Goal: Task Accomplishment & Management: Complete application form

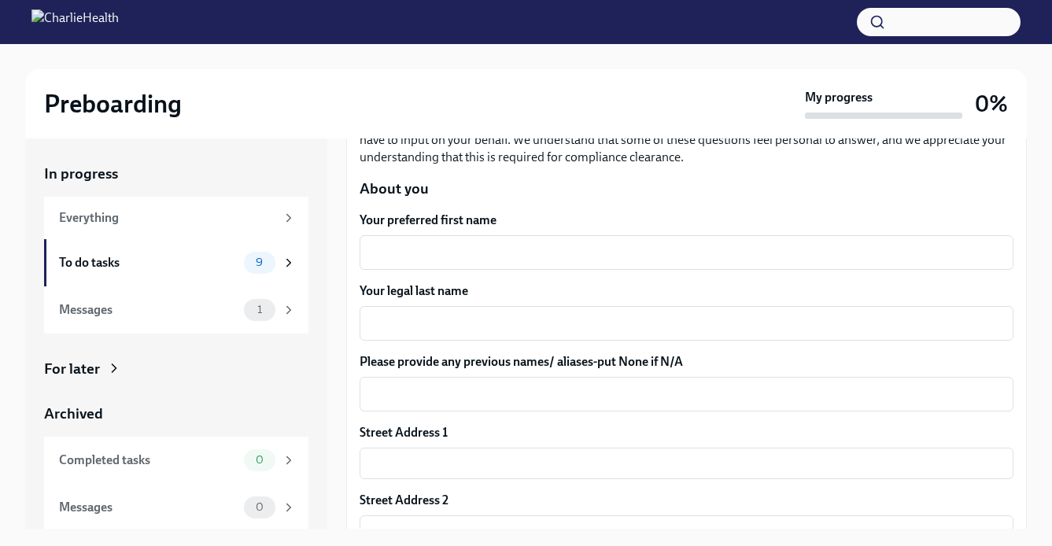
scroll to position [179, 0]
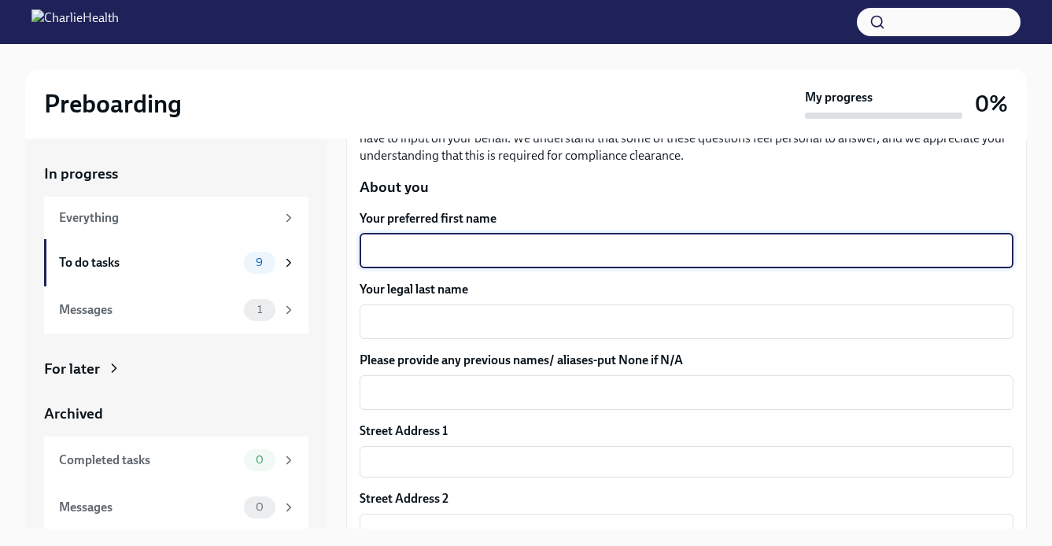
click at [508, 257] on textarea "Your preferred first name" at bounding box center [686, 251] width 635 height 19
type textarea "[PERSON_NAME]"
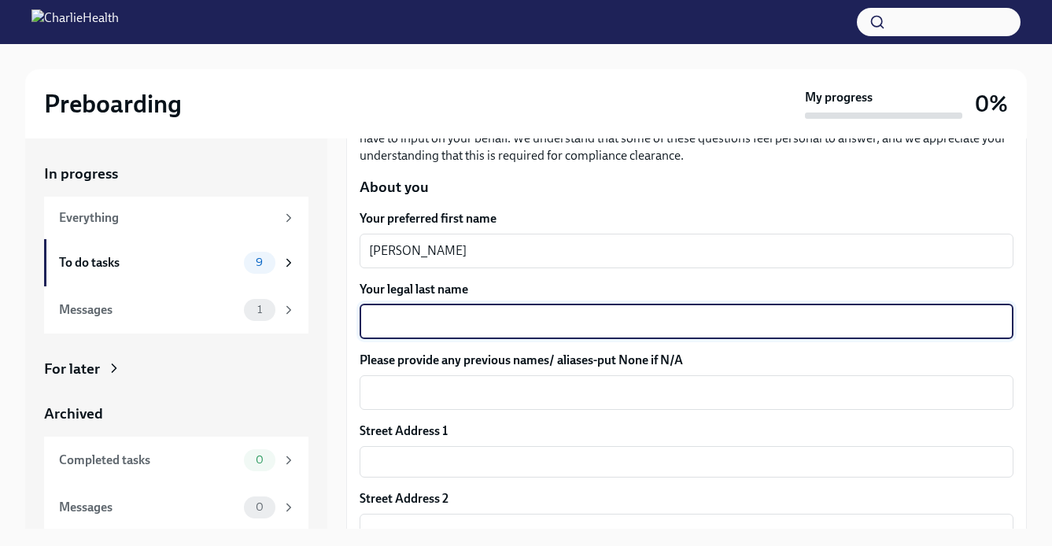
click at [507, 312] on textarea "Your legal last name" at bounding box center [686, 321] width 635 height 19
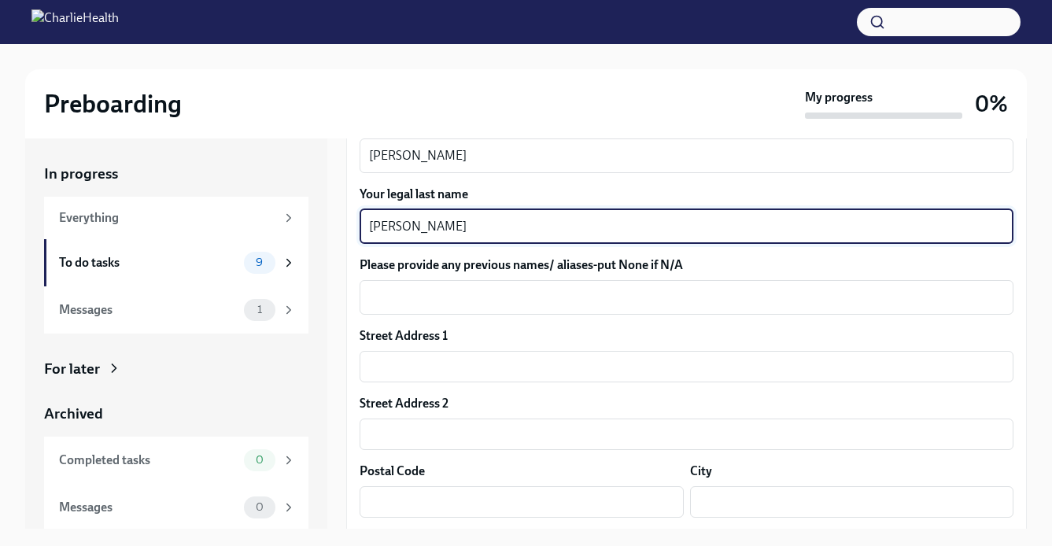
scroll to position [342, 0]
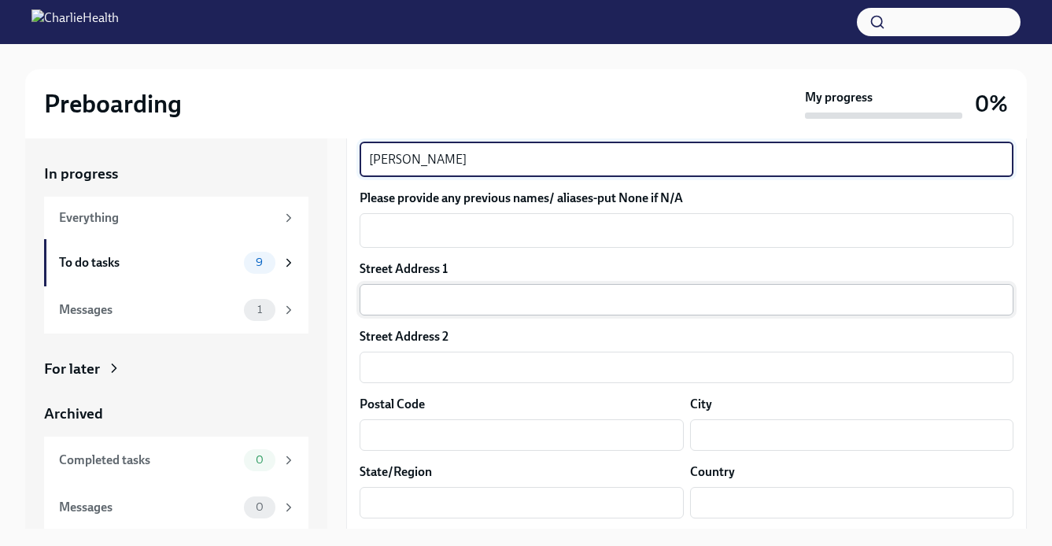
type textarea "[PERSON_NAME]"
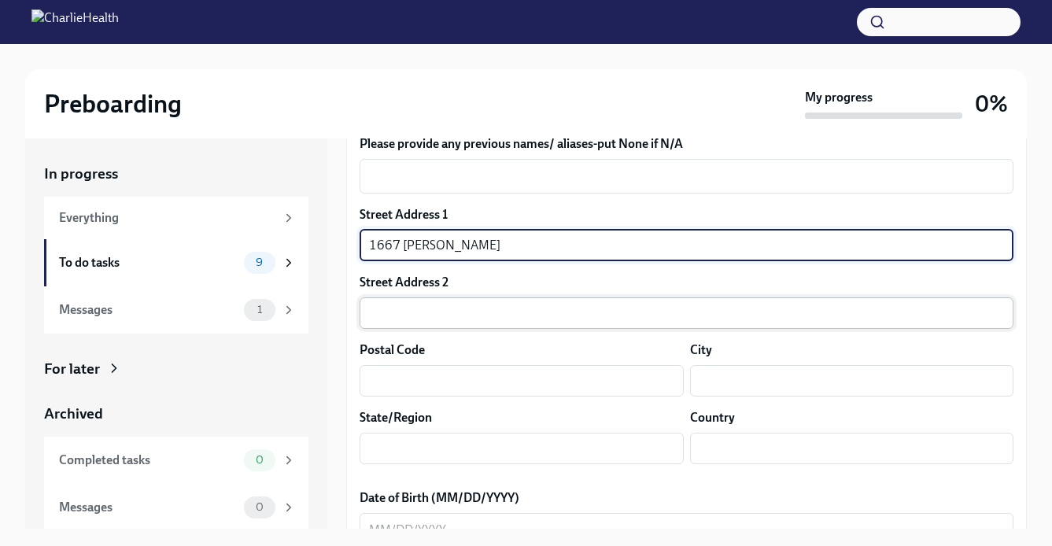
scroll to position [435, 0]
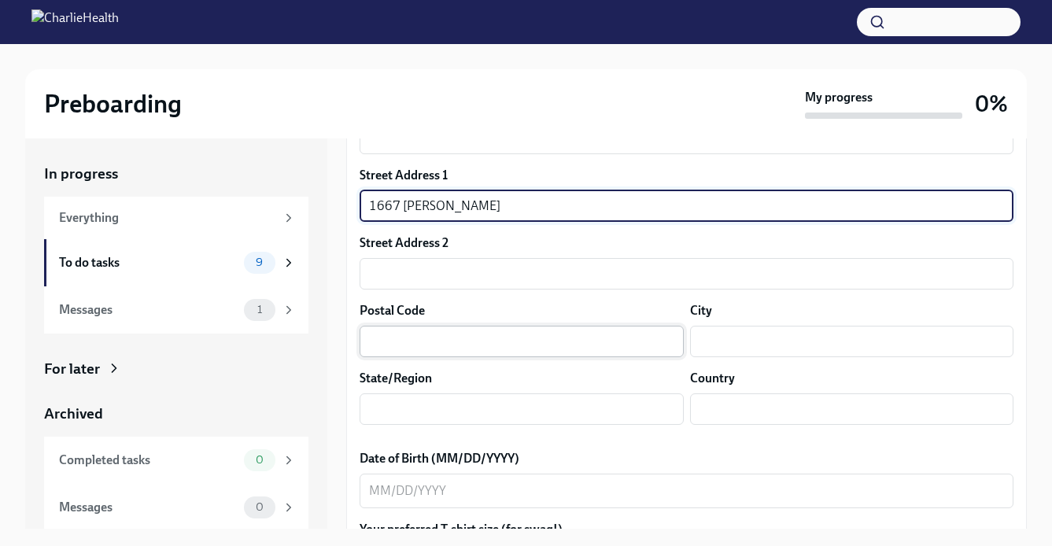
type input "1667 [PERSON_NAME]"
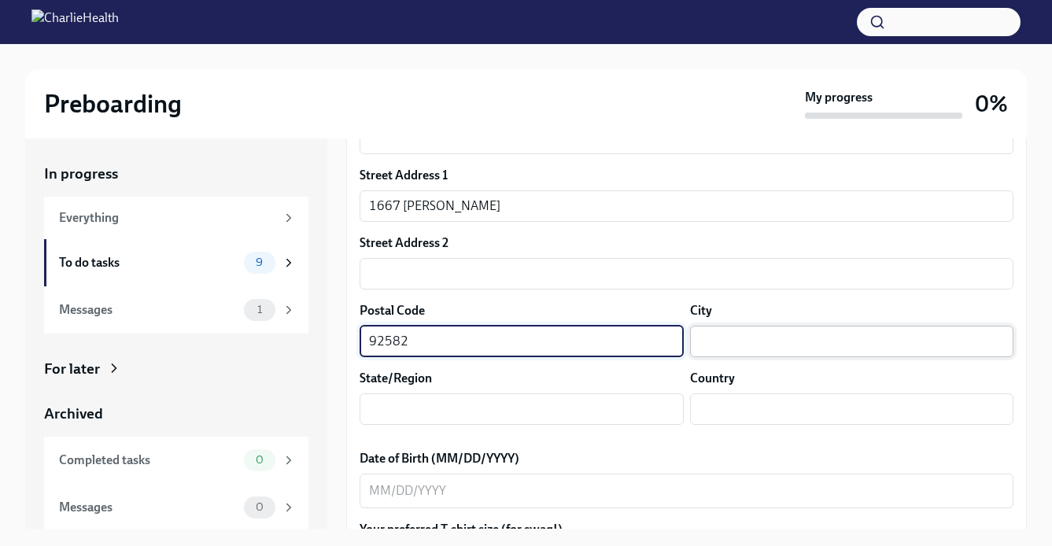
type input "92582"
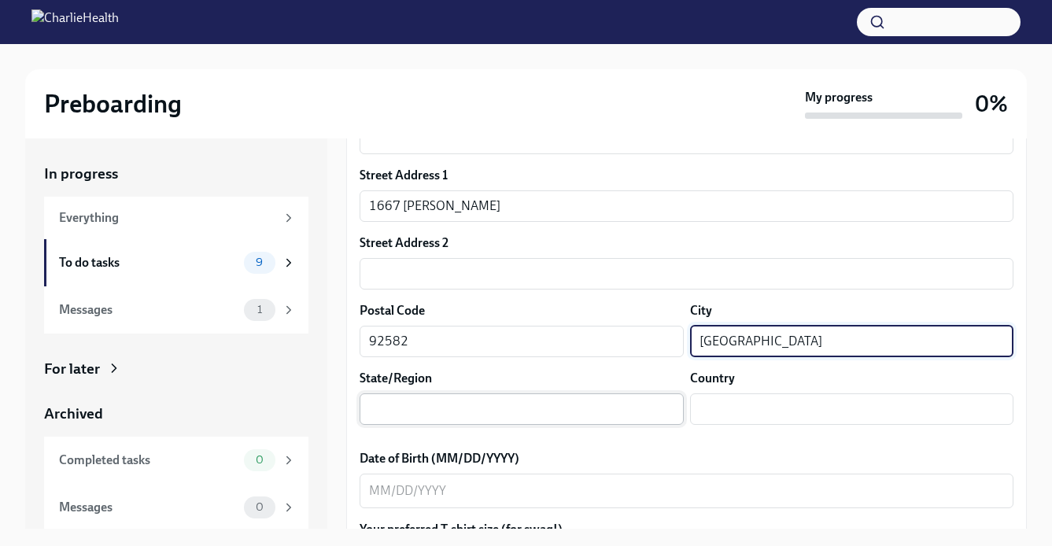
type input "[GEOGRAPHIC_DATA]"
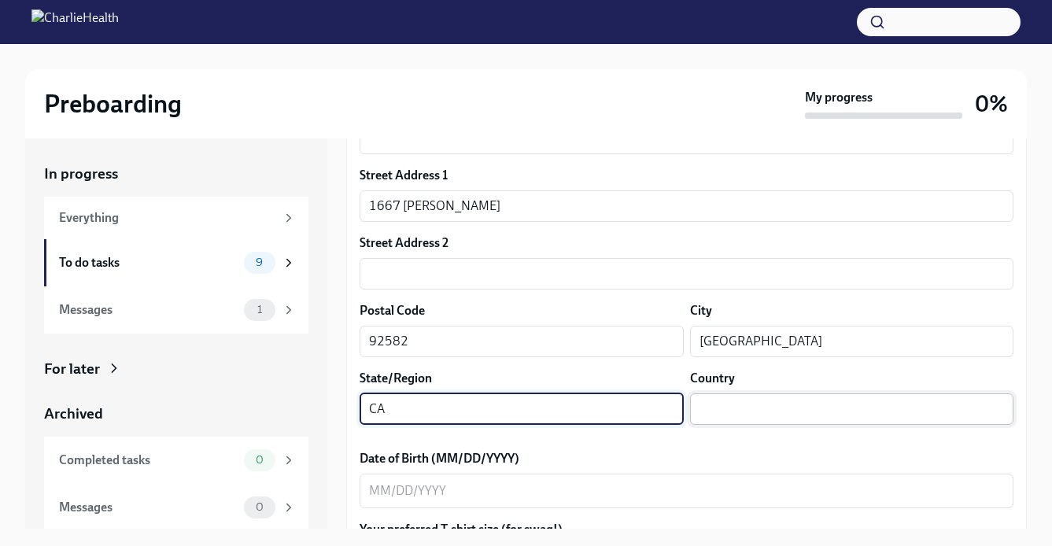
type input "CA"
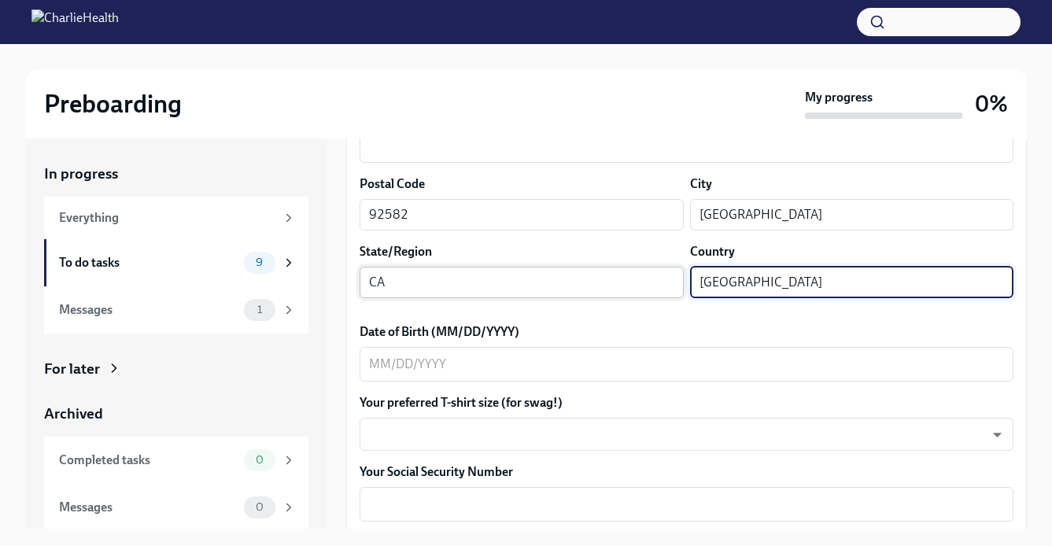
scroll to position [625, 0]
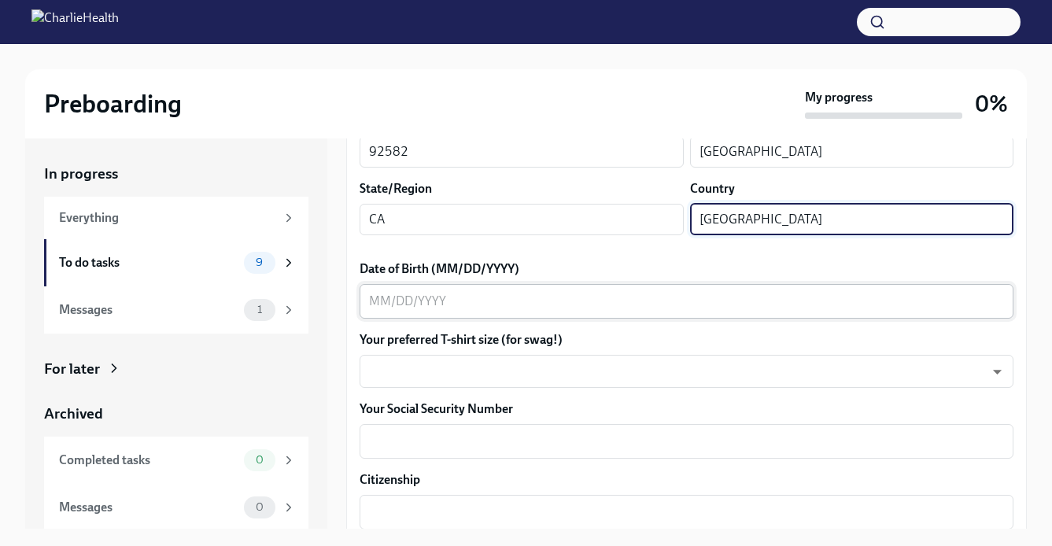
type input "[GEOGRAPHIC_DATA]"
click at [494, 308] on textarea "Date of Birth (MM/DD/YYYY)" at bounding box center [686, 301] width 635 height 19
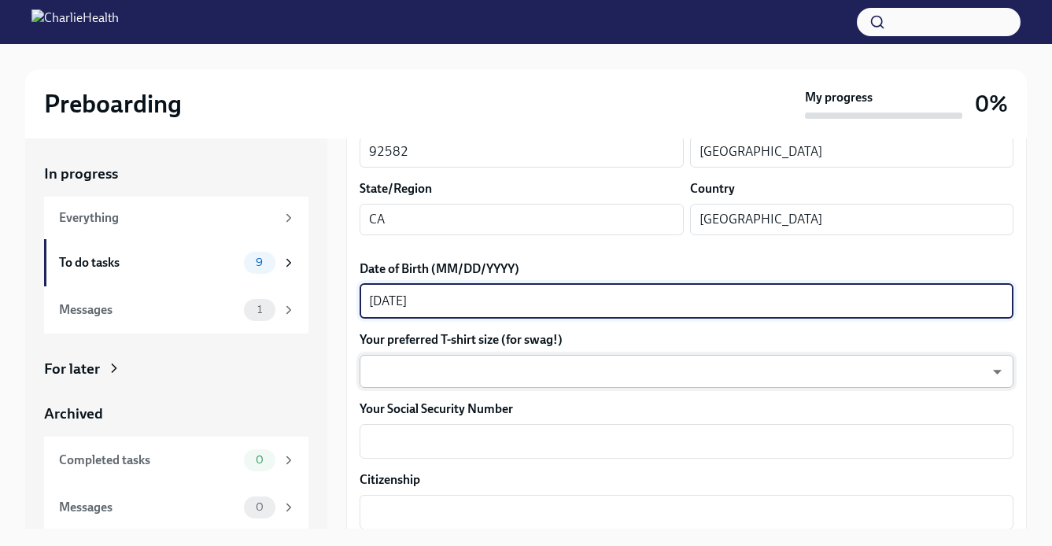
type textarea "[DATE]"
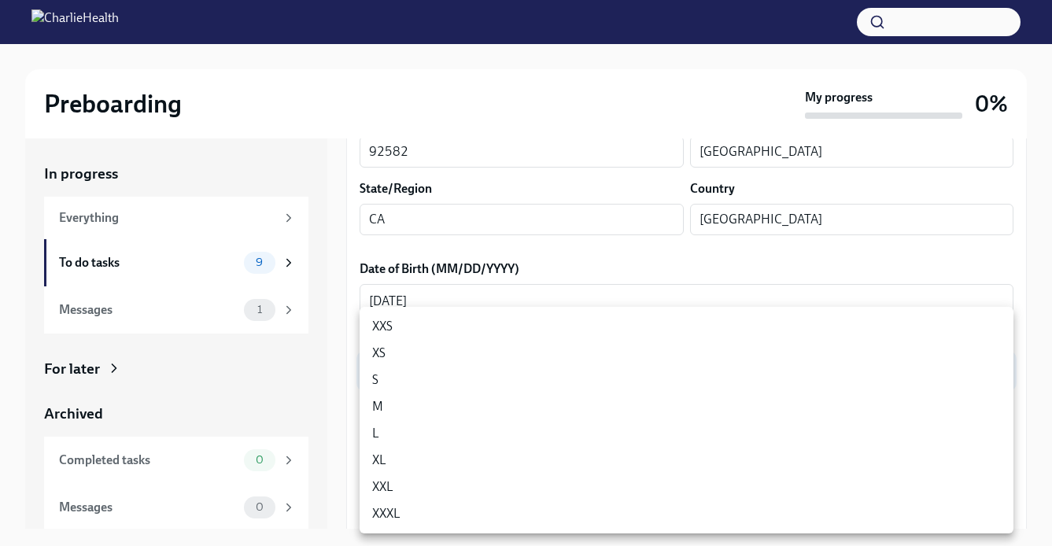
click at [464, 358] on body "Preboarding My progress 0% In progress Everything To do tasks 9 Messages 1 For …" at bounding box center [526, 286] width 1052 height 573
click at [402, 458] on li "XL" at bounding box center [687, 460] width 654 height 27
type input "tefiUEqpP"
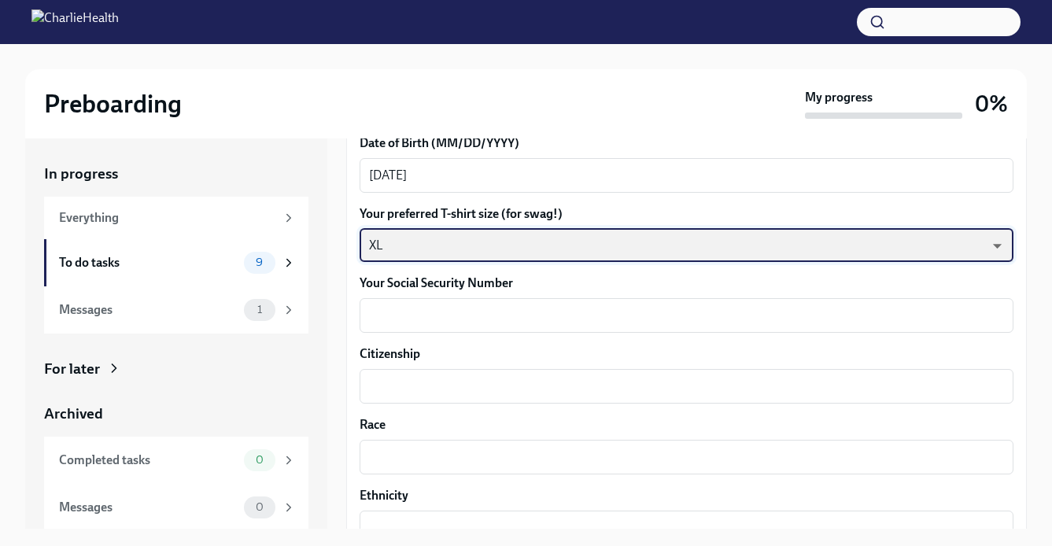
scroll to position [777, 0]
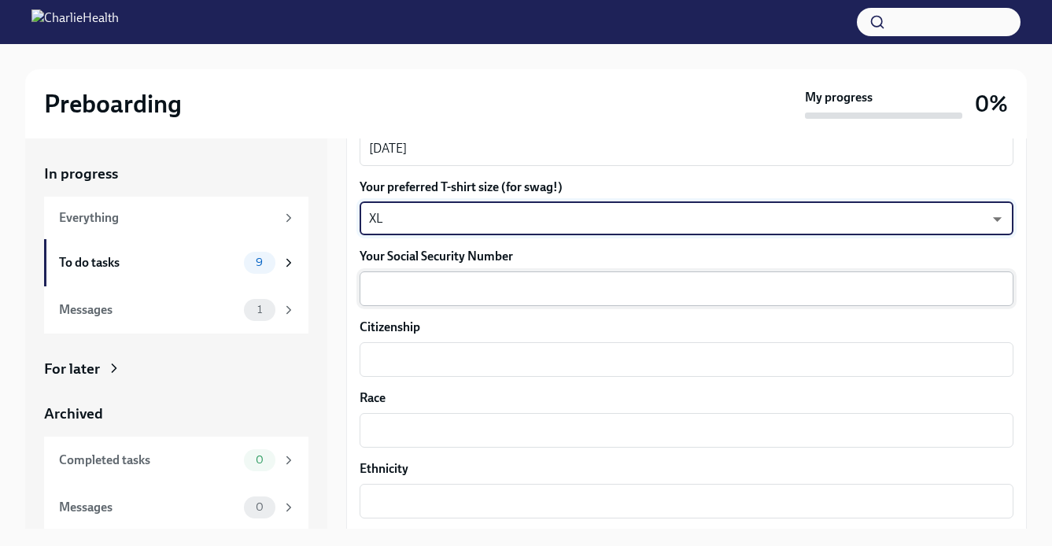
click at [420, 288] on textarea "Your Social Security Number" at bounding box center [686, 288] width 635 height 19
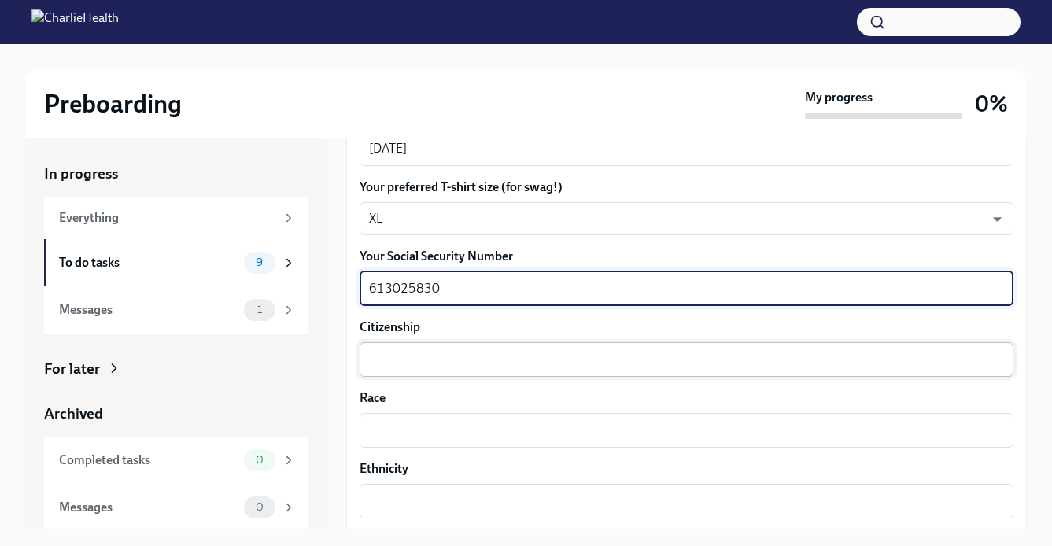
type textarea "613025830"
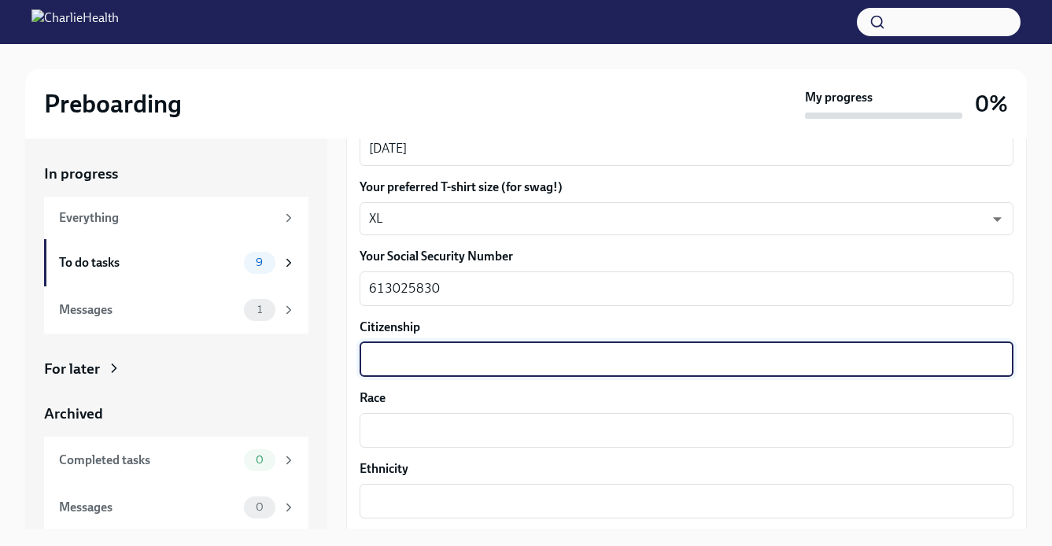
click at [400, 351] on textarea "Citizenship" at bounding box center [686, 359] width 635 height 19
type textarea "c"
type textarea "u"
type textarea "U.S. Citizen"
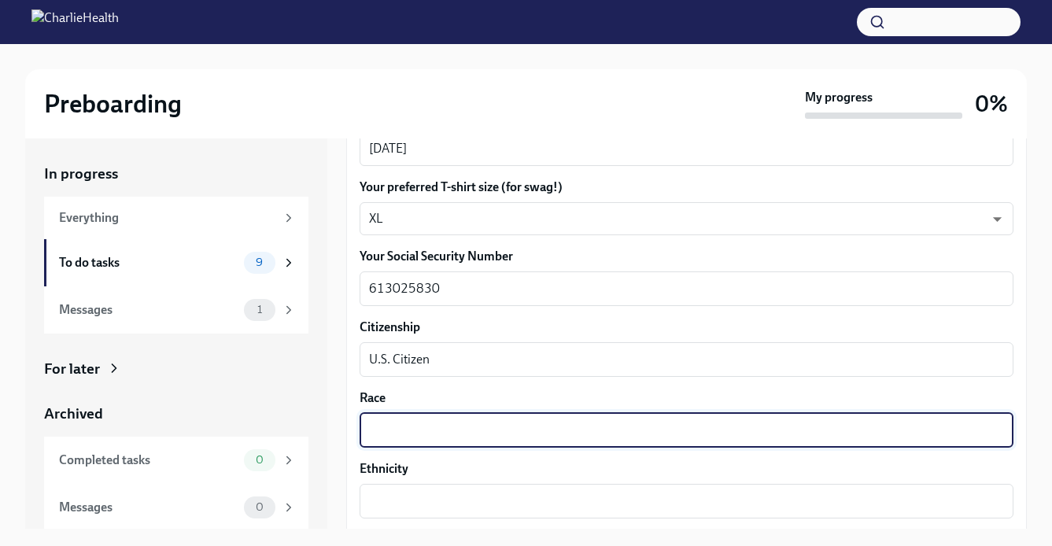
click at [387, 429] on textarea "Race" at bounding box center [686, 430] width 635 height 19
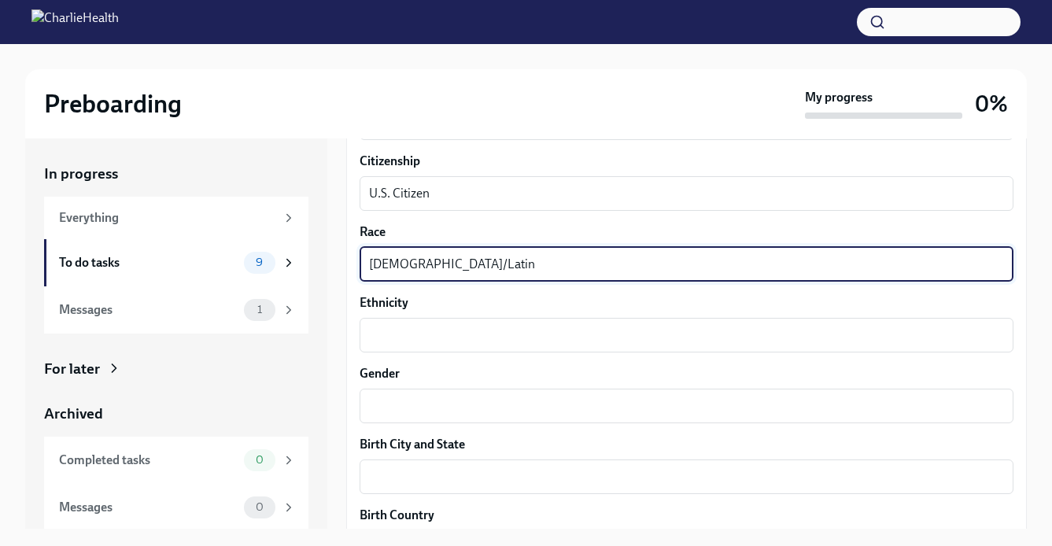
scroll to position [951, 0]
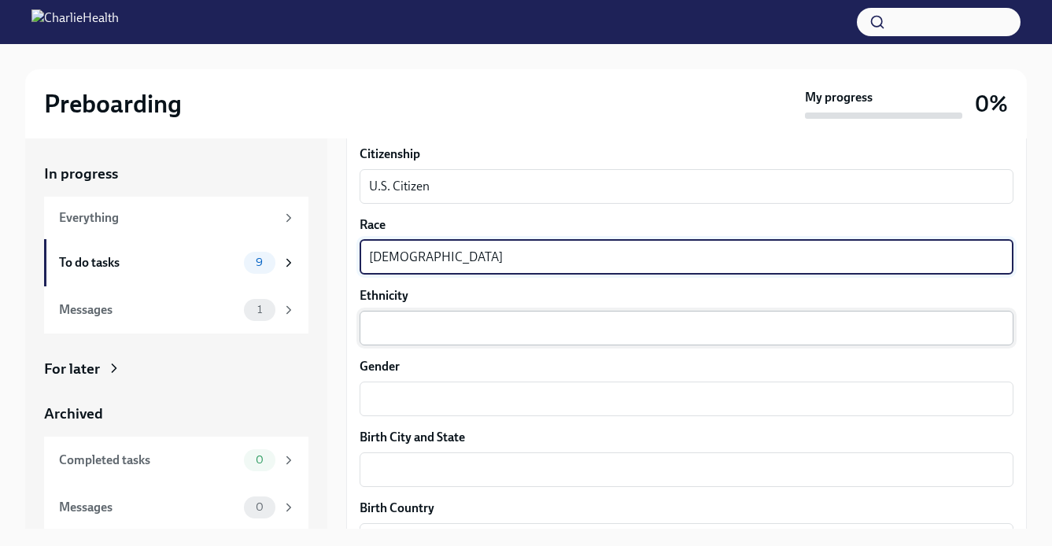
type textarea "[DEMOGRAPHIC_DATA]"
click at [404, 334] on textarea "Ethnicity" at bounding box center [686, 328] width 635 height 19
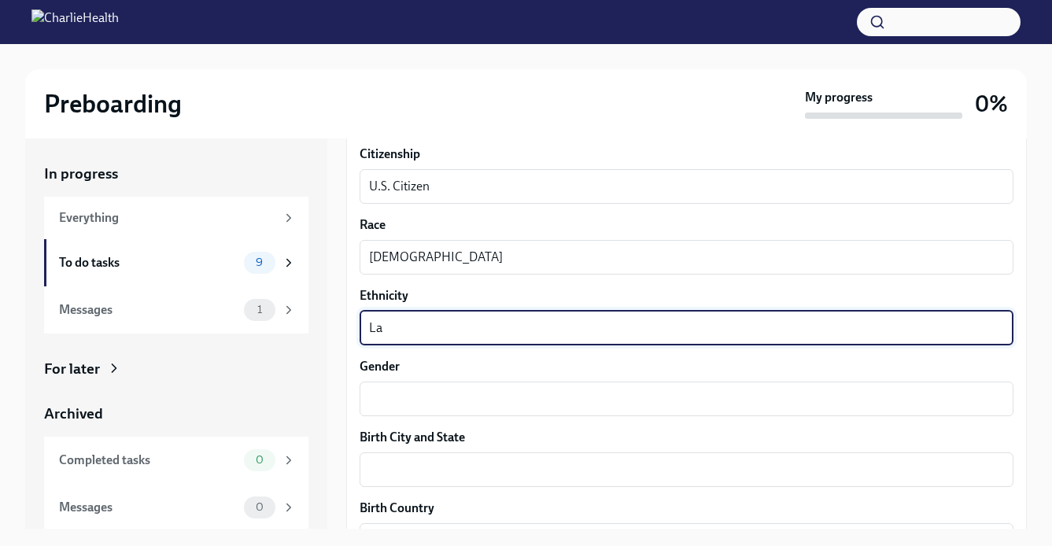
type textarea "L"
type textarea "[DEMOGRAPHIC_DATA]"
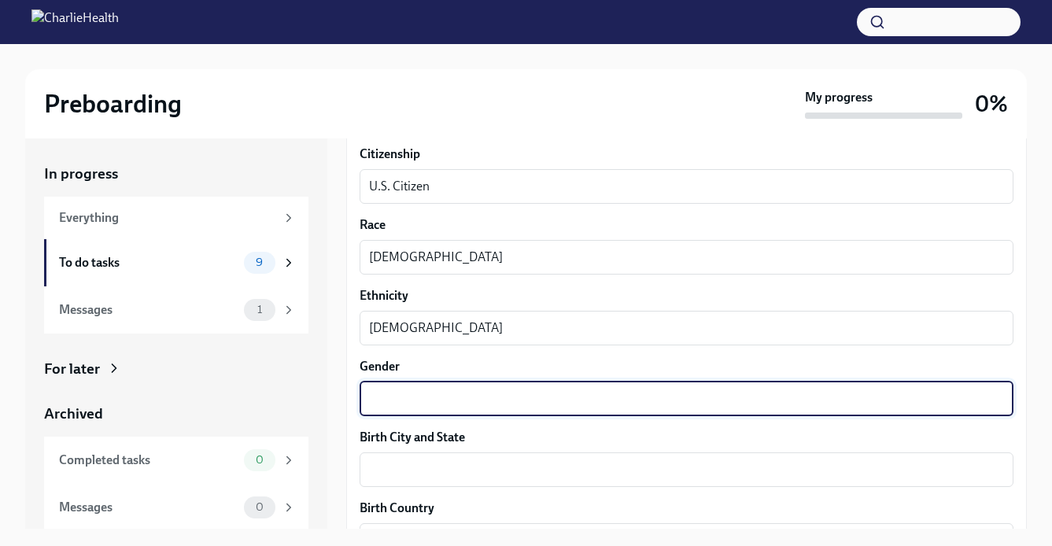
click at [407, 400] on textarea "Gender" at bounding box center [686, 399] width 635 height 19
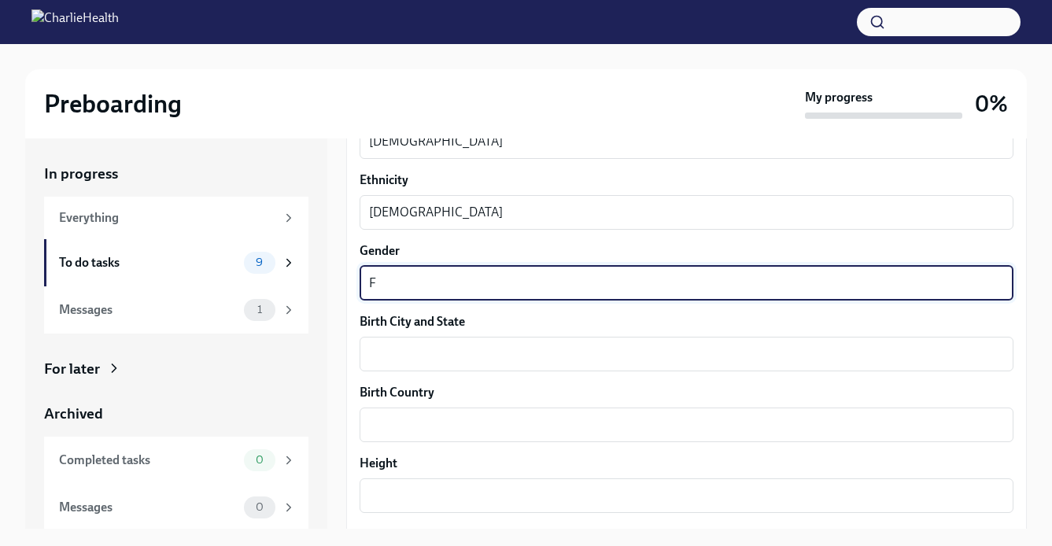
scroll to position [1077, 0]
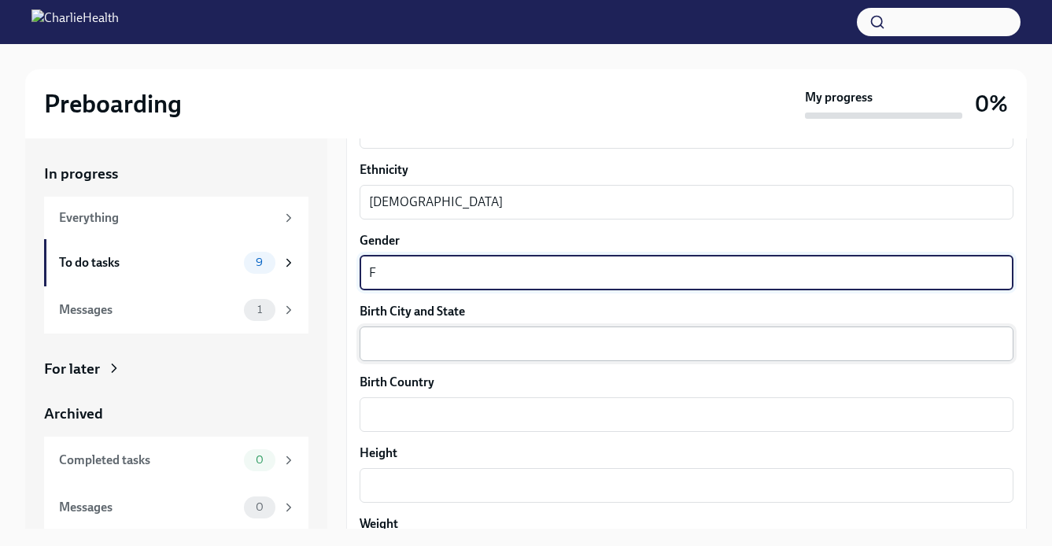
type textarea "F"
click at [424, 349] on textarea "Birth City and State" at bounding box center [686, 343] width 635 height 19
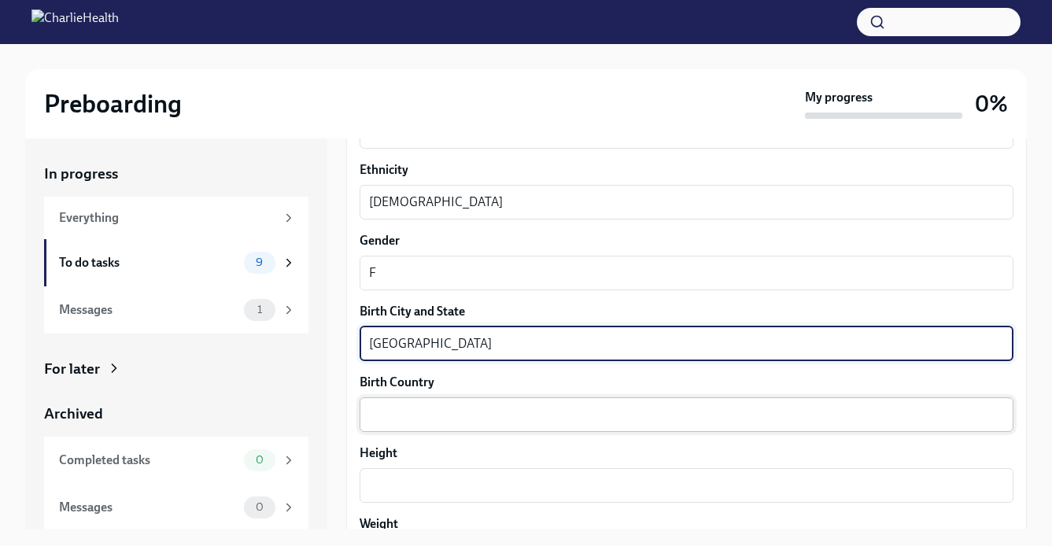
type textarea "[GEOGRAPHIC_DATA]"
click at [407, 406] on textarea "Birth Country" at bounding box center [686, 414] width 635 height 19
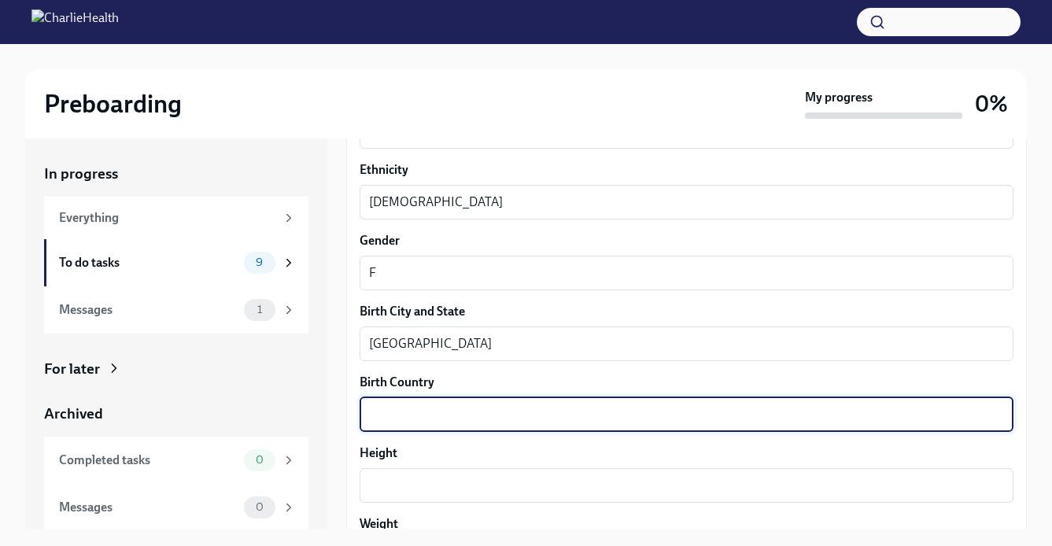
type textarea "A"
type textarea "US"
click at [452, 341] on textarea "[GEOGRAPHIC_DATA]" at bounding box center [686, 343] width 635 height 19
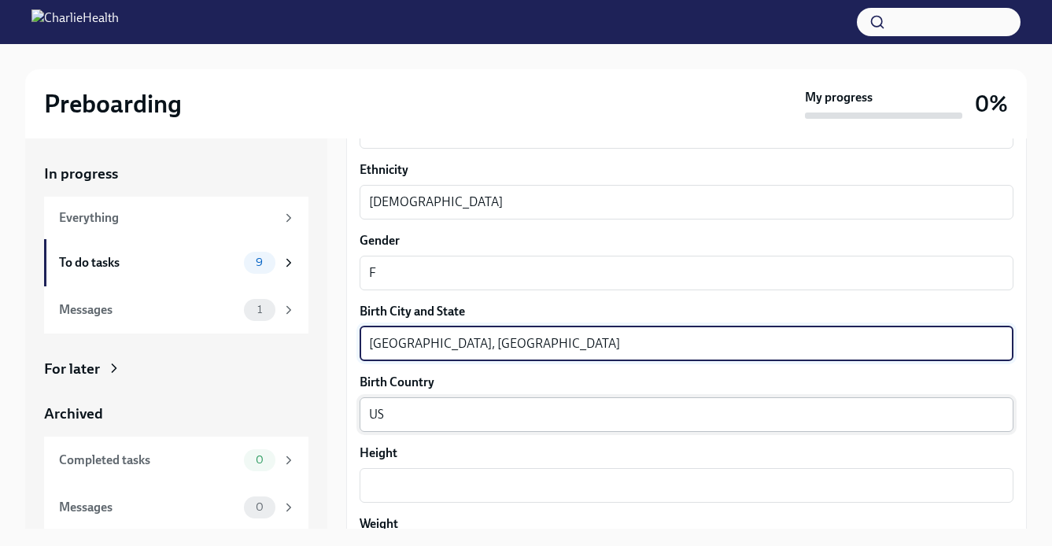
type textarea "[GEOGRAPHIC_DATA], [GEOGRAPHIC_DATA]"
click at [432, 414] on textarea "US" at bounding box center [686, 414] width 635 height 19
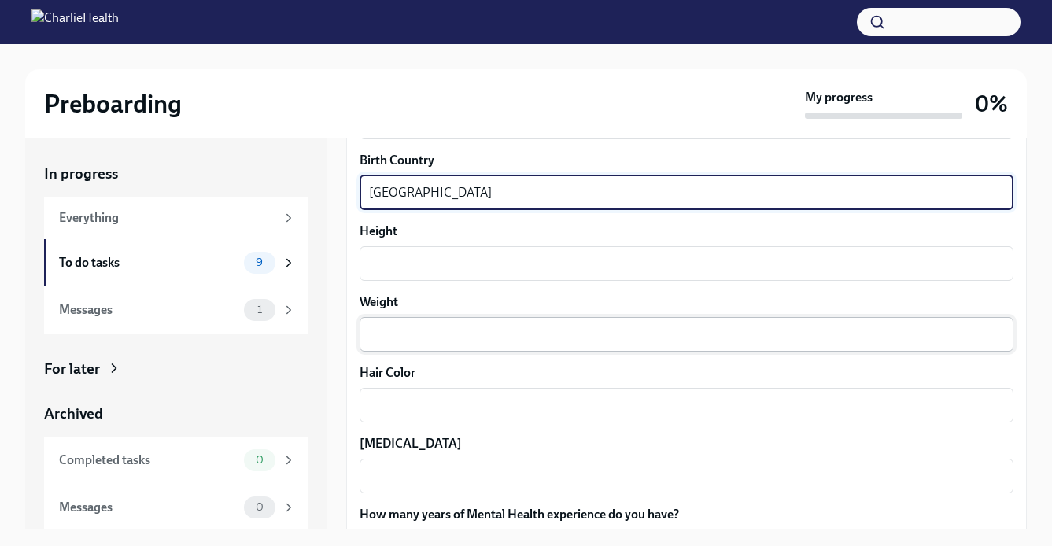
scroll to position [1328, 0]
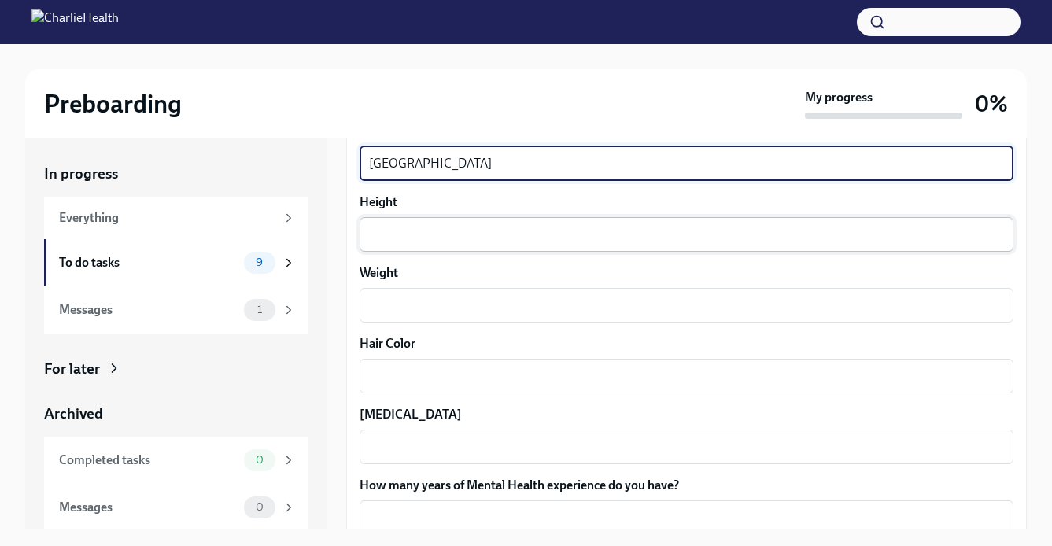
type textarea "[GEOGRAPHIC_DATA]"
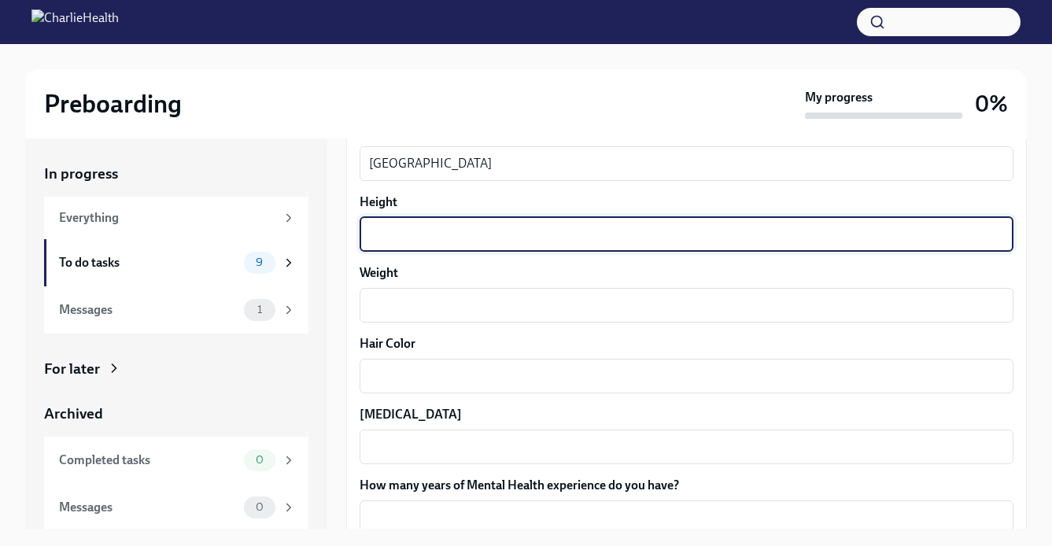
click at [443, 236] on textarea "Height" at bounding box center [686, 234] width 635 height 19
type textarea "5'6"
click at [445, 292] on div "x ​" at bounding box center [687, 305] width 654 height 35
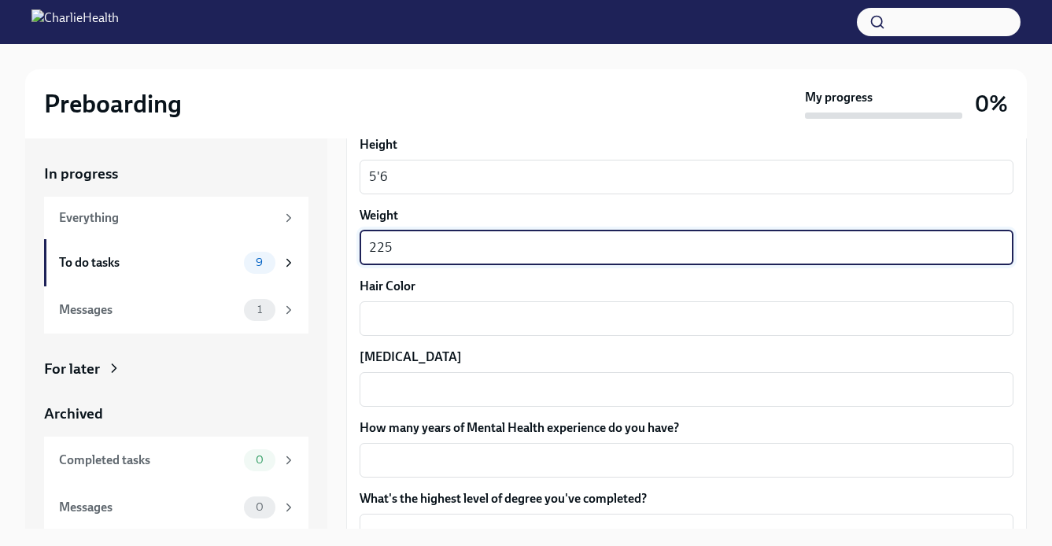
scroll to position [1454, 0]
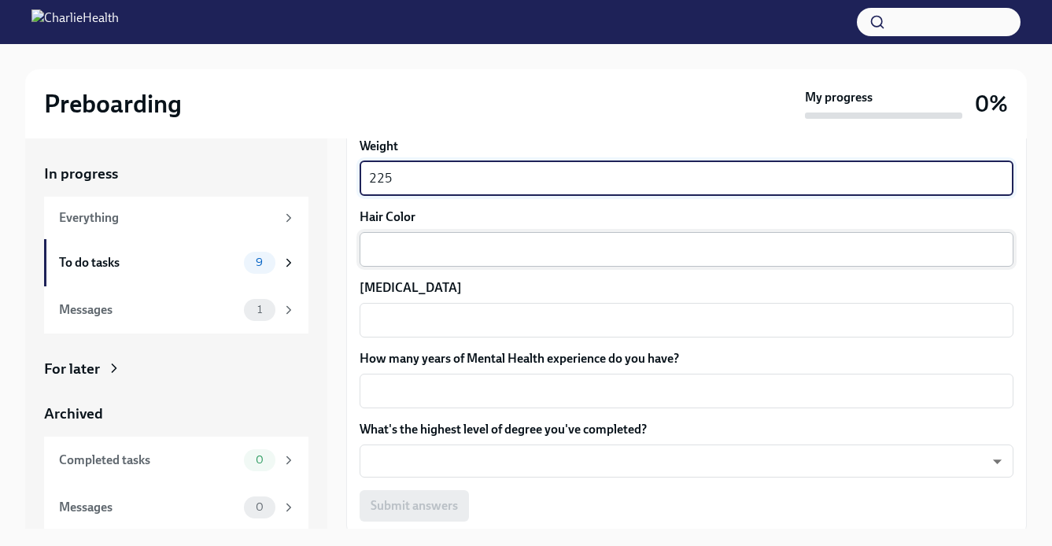
type textarea "225"
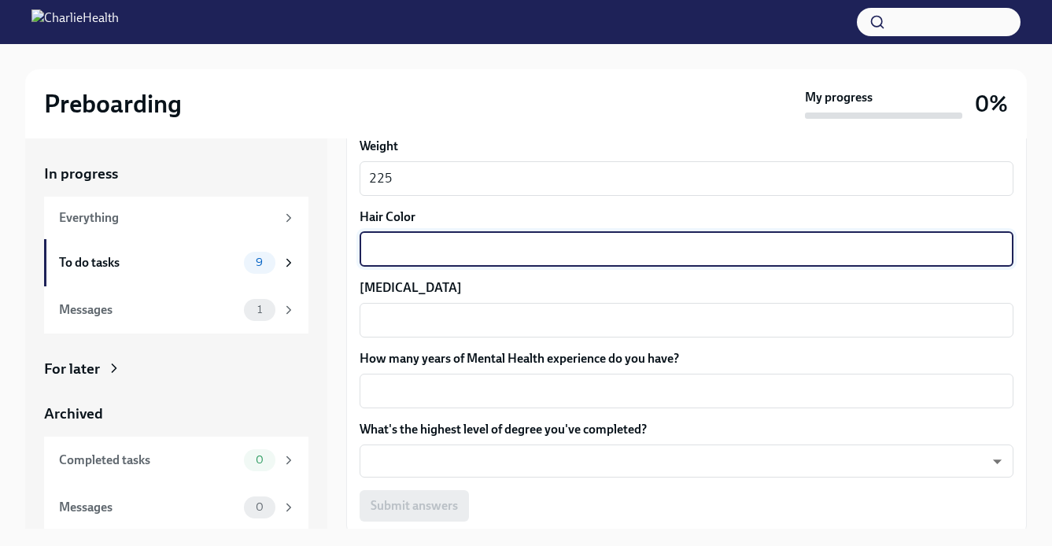
click at [445, 245] on textarea "Hair Color" at bounding box center [686, 249] width 635 height 19
type textarea "Brown"
click at [449, 312] on textarea "[MEDICAL_DATA]" at bounding box center [686, 320] width 635 height 19
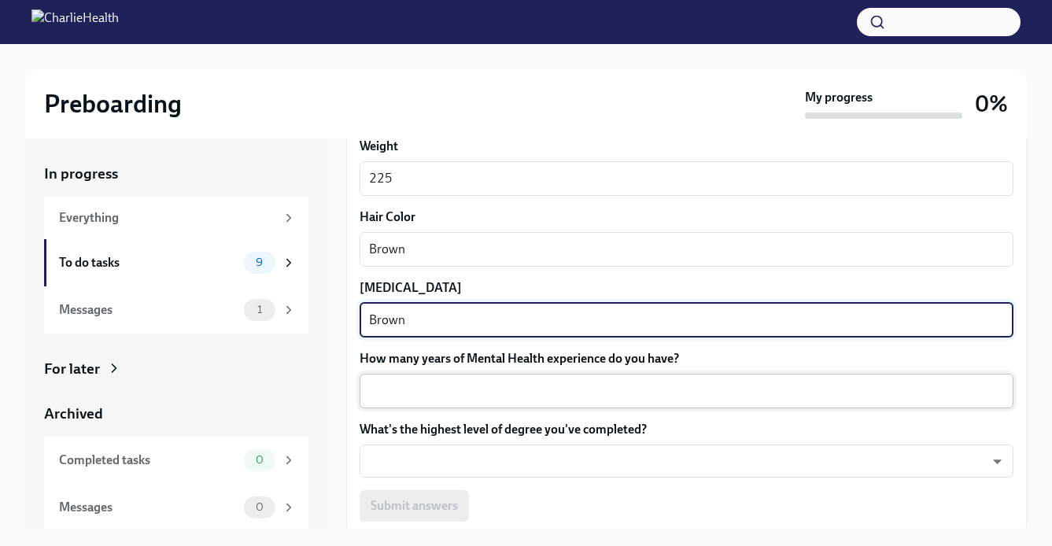
type textarea "Brown"
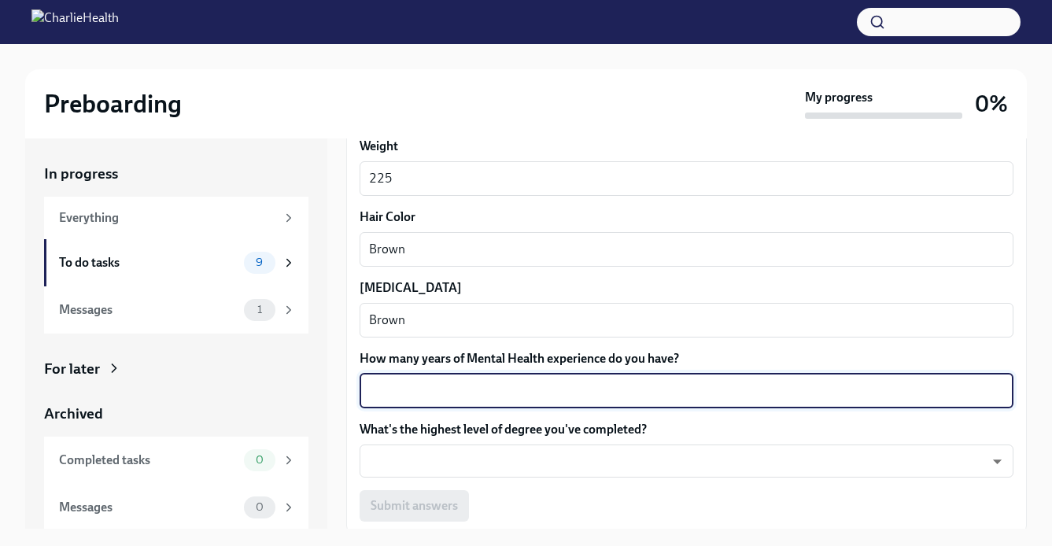
click at [464, 389] on textarea "How many years of Mental Health experience do you have?" at bounding box center [686, 391] width 635 height 19
type textarea "2"
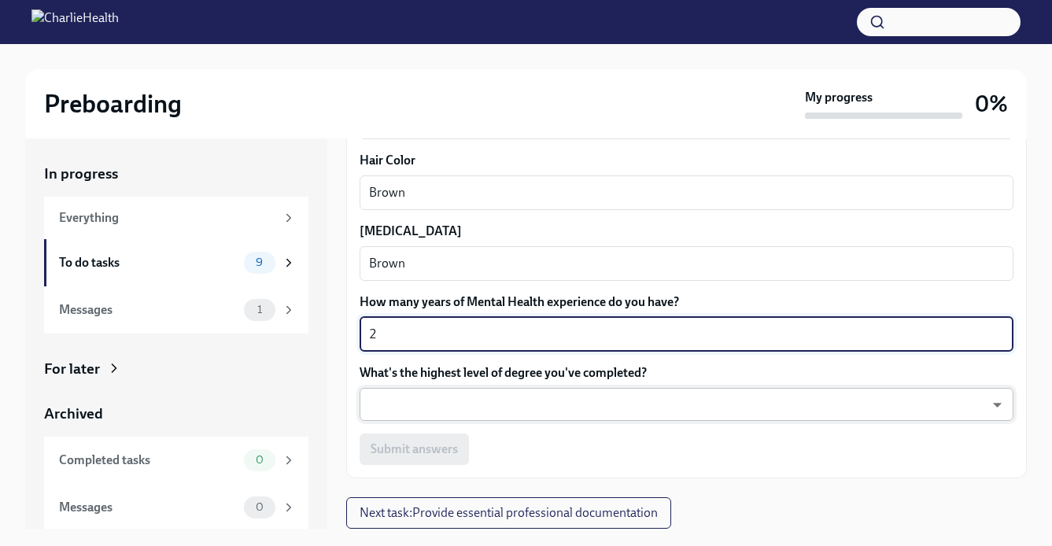
scroll to position [1510, 0]
type textarea "3"
click at [448, 397] on body "Preboarding My progress 0% In progress Everything To do tasks 9 Messages 1 For …" at bounding box center [526, 286] width 1052 height 573
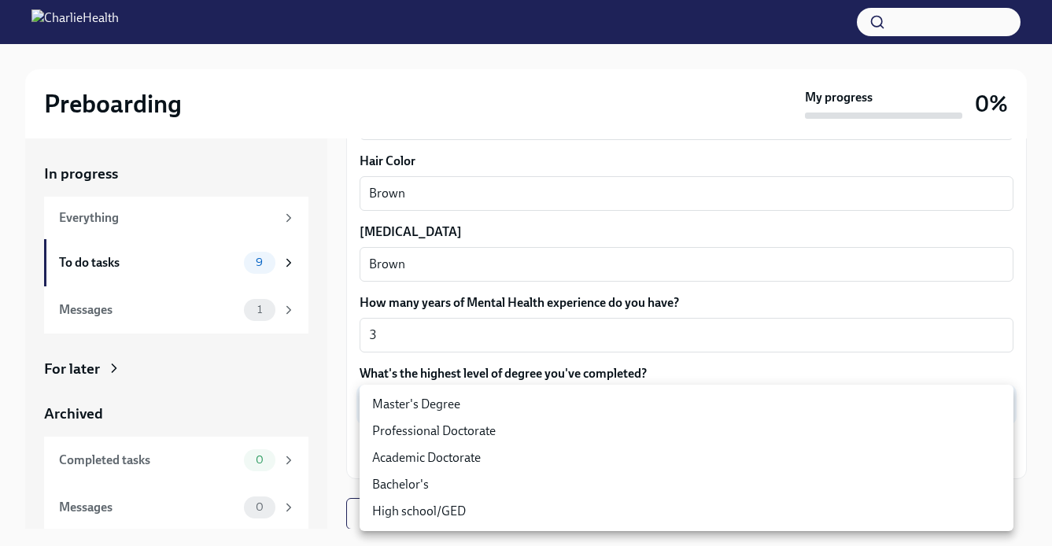
click at [445, 401] on li "Master's Degree" at bounding box center [687, 404] width 654 height 27
type input "2vBr-ghkD"
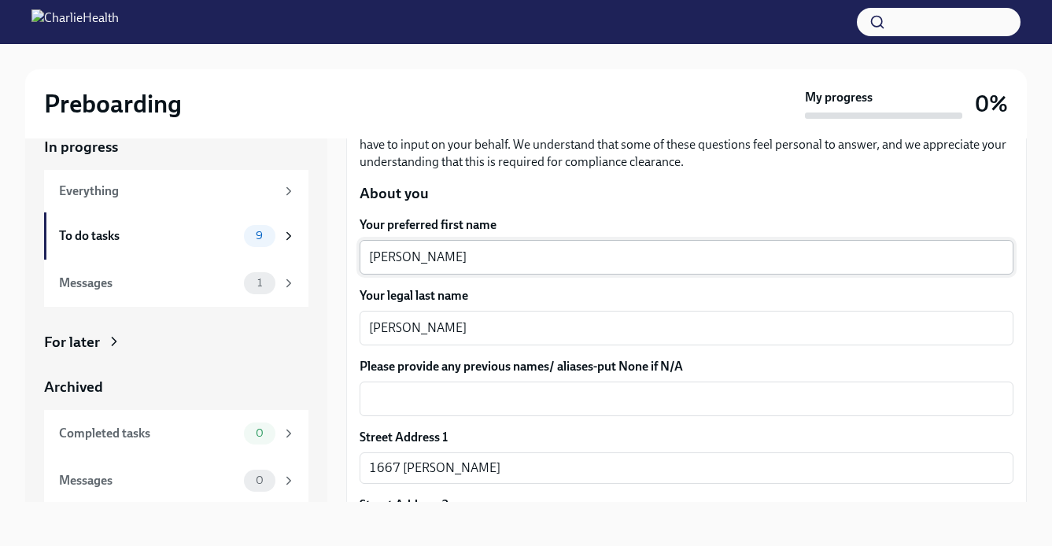
scroll to position [168, 0]
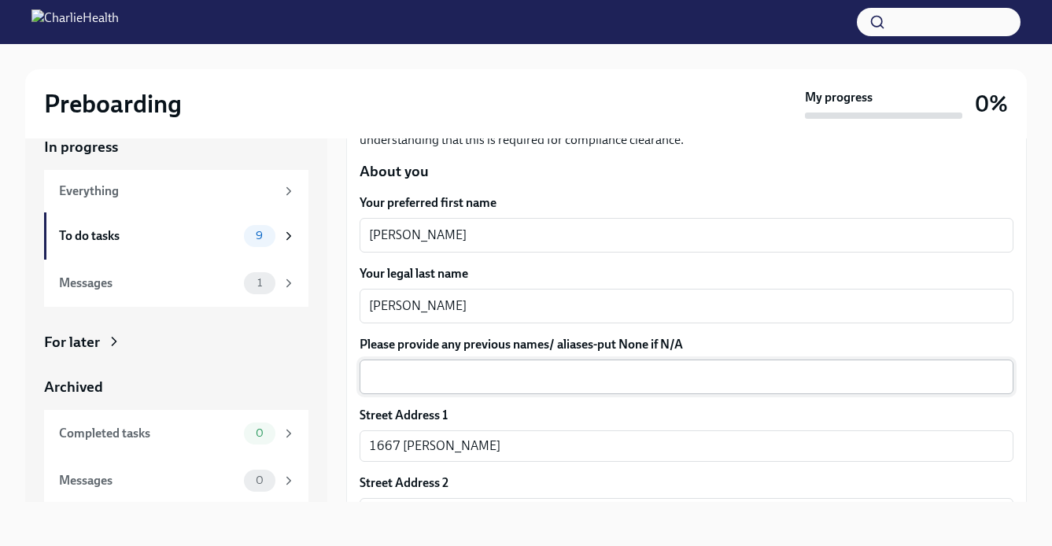
click at [468, 371] on textarea "Please provide any previous names/ aliases-put None if N/A" at bounding box center [686, 376] width 635 height 19
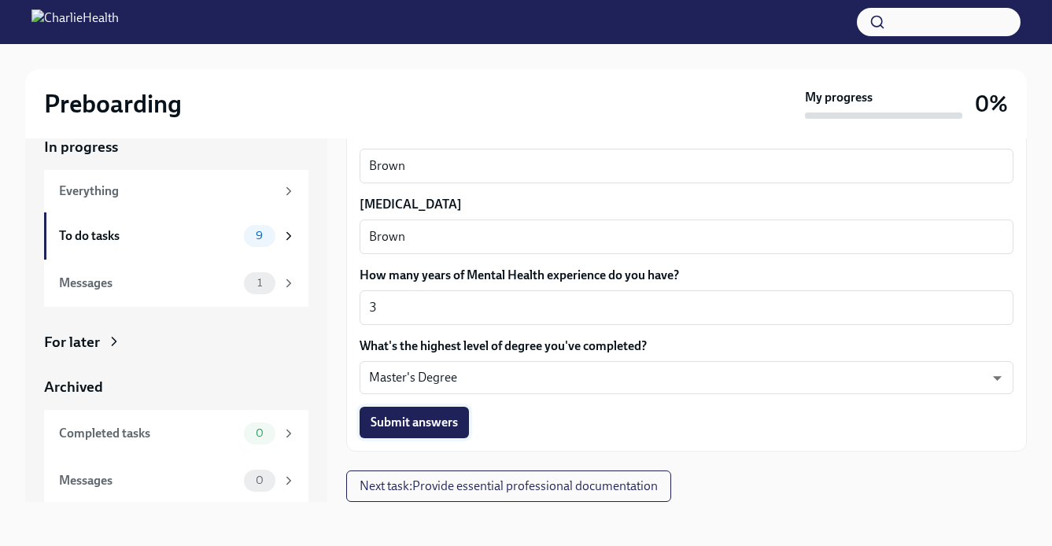
scroll to position [1510, 0]
type textarea "N/A"
click at [447, 427] on span "Submit answers" at bounding box center [414, 423] width 87 height 16
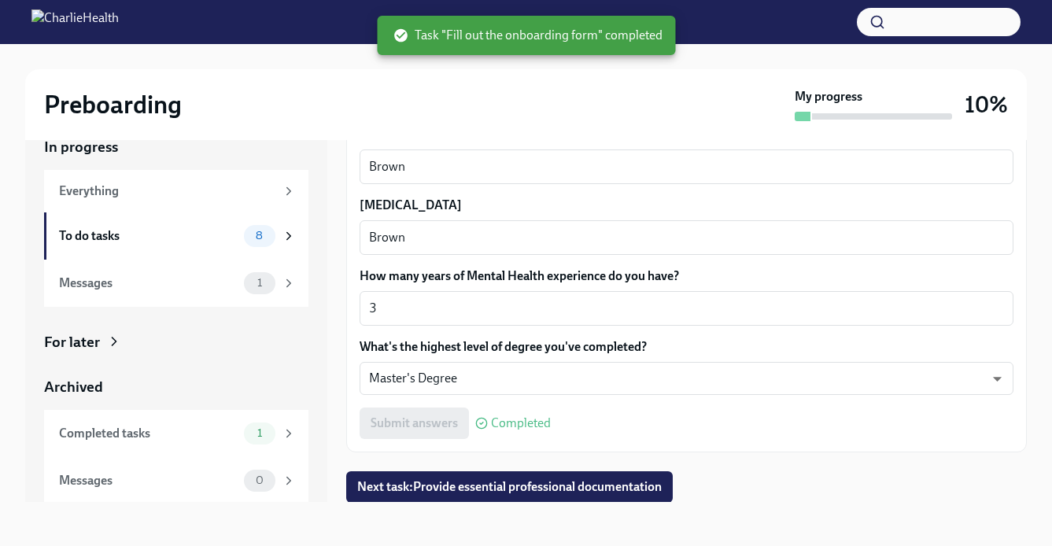
scroll to position [28, 0]
click at [560, 479] on span "Next task : Provide essential professional documentation" at bounding box center [509, 487] width 305 height 16
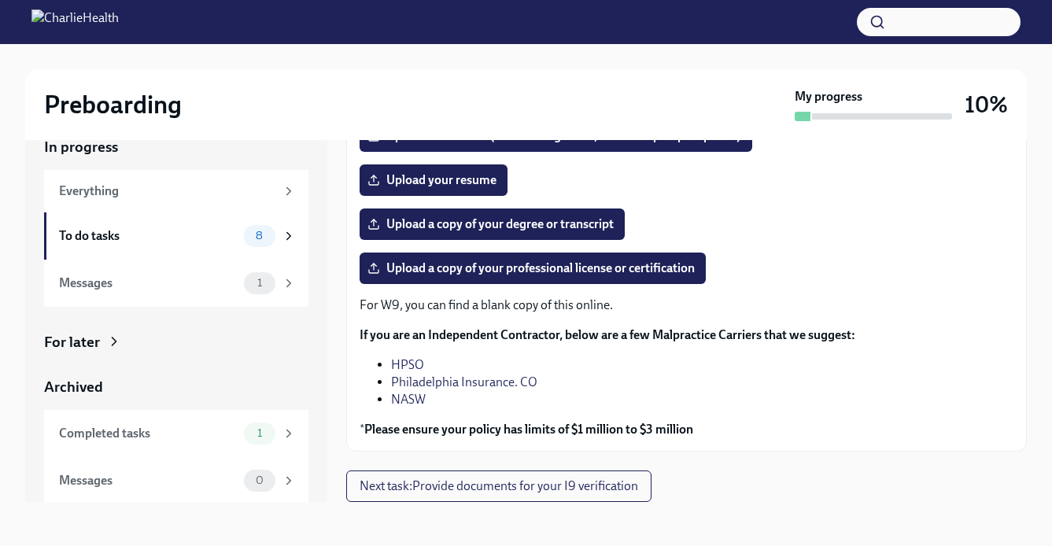
scroll to position [175, 0]
click at [290, 241] on icon at bounding box center [289, 236] width 14 height 14
